Goal: Communication & Community: Answer question/provide support

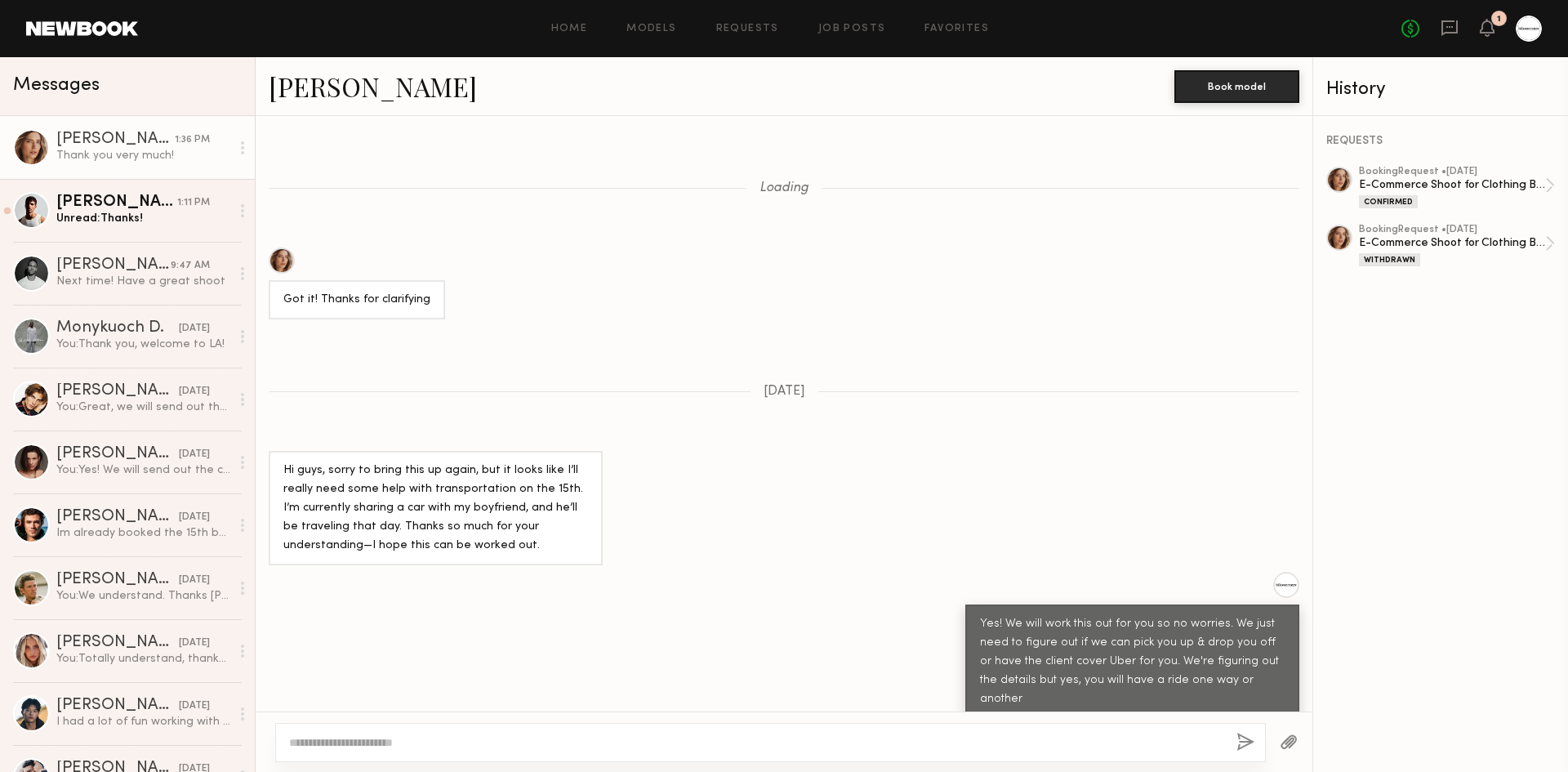
scroll to position [755, 0]
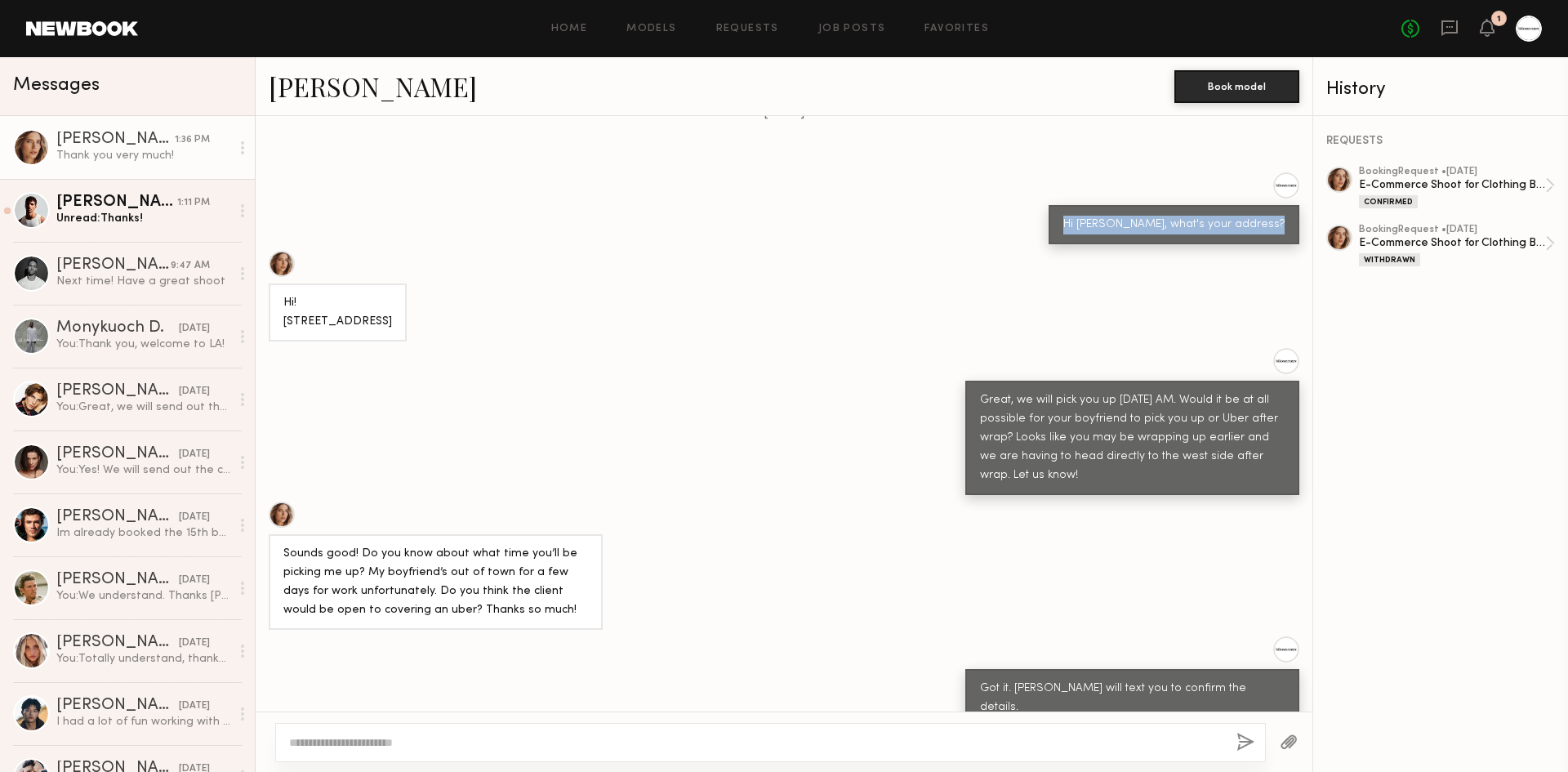
click at [577, 228] on div "Loading Got it! Thanks for clarifying [DATE] Hi guys, sorry to bring this up ag…" at bounding box center [784, 414] width 1057 height 595
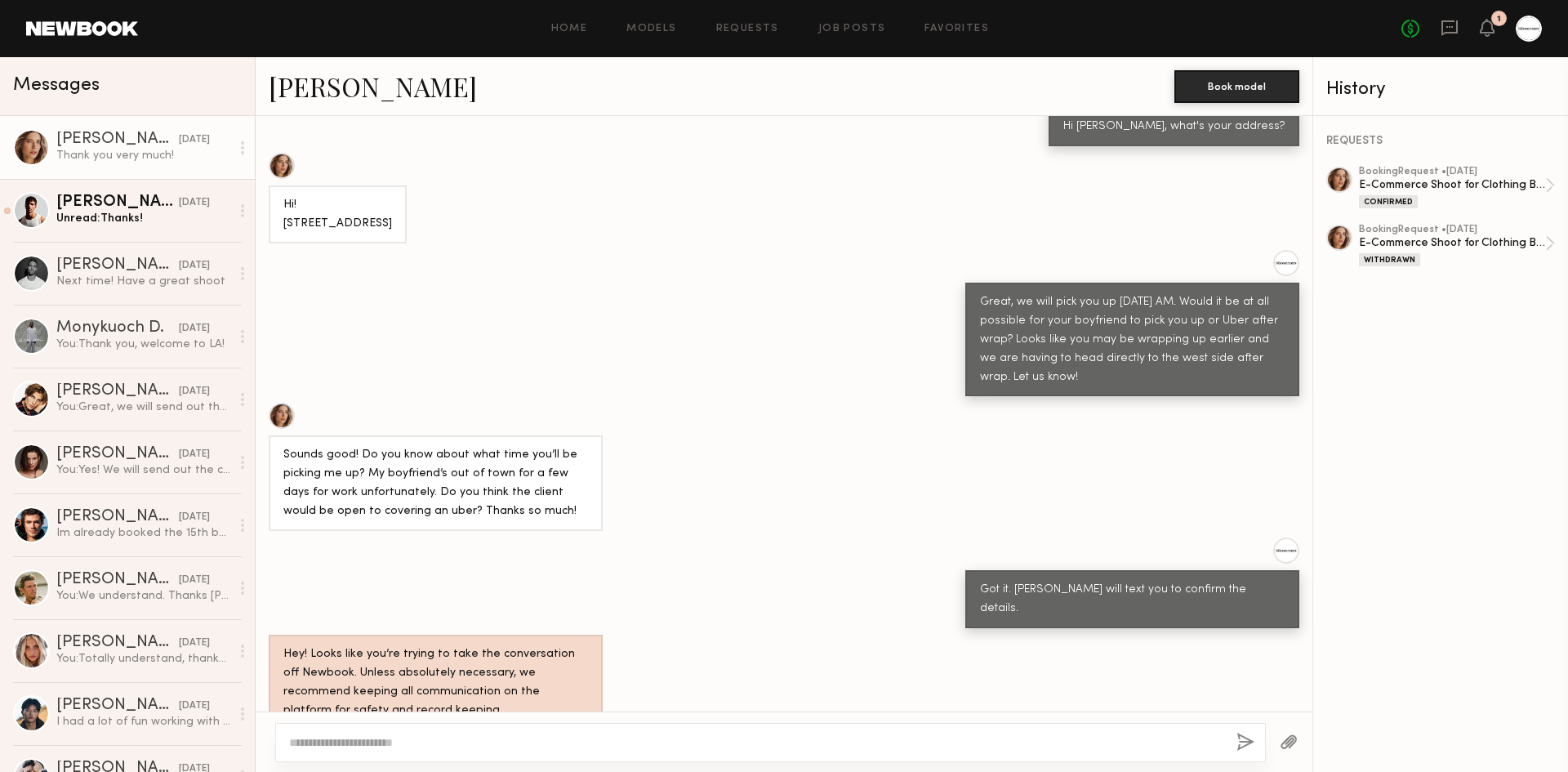
scroll to position [4136, 0]
click at [47, 220] on link "Jacob R. yesterday Unread: Thanks!" at bounding box center [127, 211] width 255 height 63
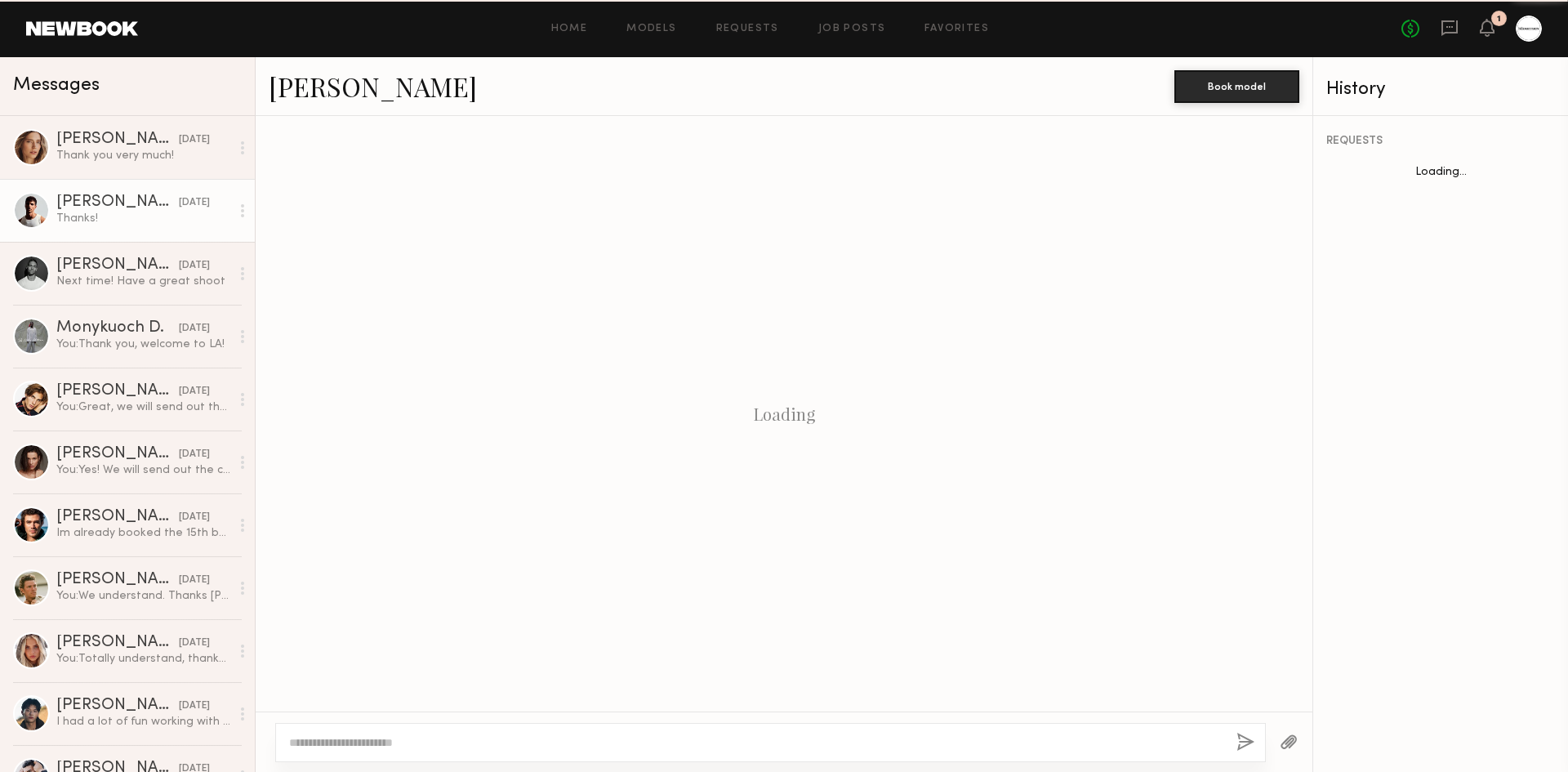
scroll to position [875, 0]
